Goal: Use online tool/utility: Utilize a website feature to perform a specific function

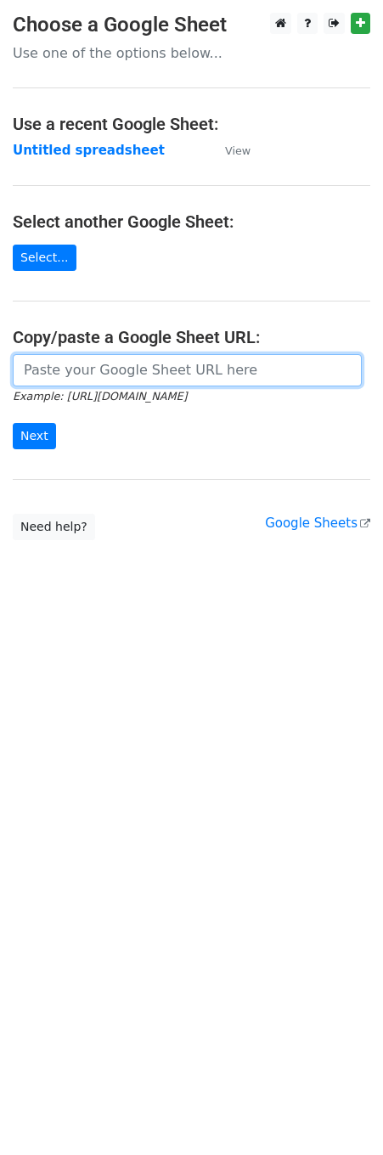
click at [82, 366] on input "url" at bounding box center [187, 370] width 349 height 32
paste input "[URL][DOMAIN_NAME]"
type input "[URL][DOMAIN_NAME]"
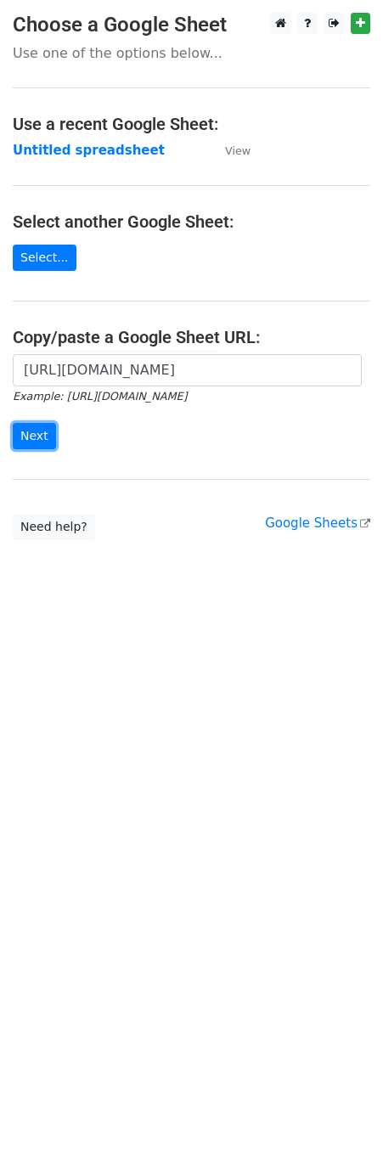
drag, startPoint x: 44, startPoint y: 440, endPoint x: 0, endPoint y: 531, distance: 101.0
click at [46, 439] on input "Next" at bounding box center [34, 436] width 43 height 26
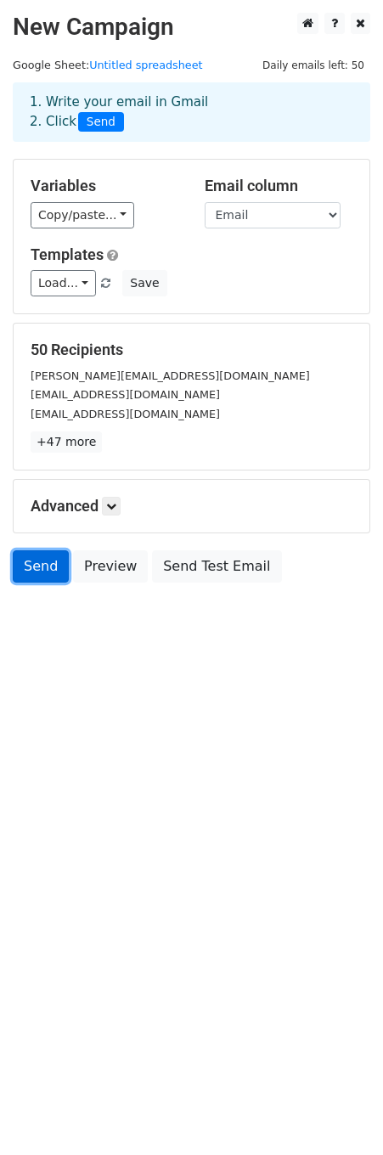
click at [47, 561] on link "Send" at bounding box center [41, 566] width 56 height 32
click at [36, 564] on link "Send" at bounding box center [41, 566] width 56 height 32
